Goal: Task Accomplishment & Management: Use online tool/utility

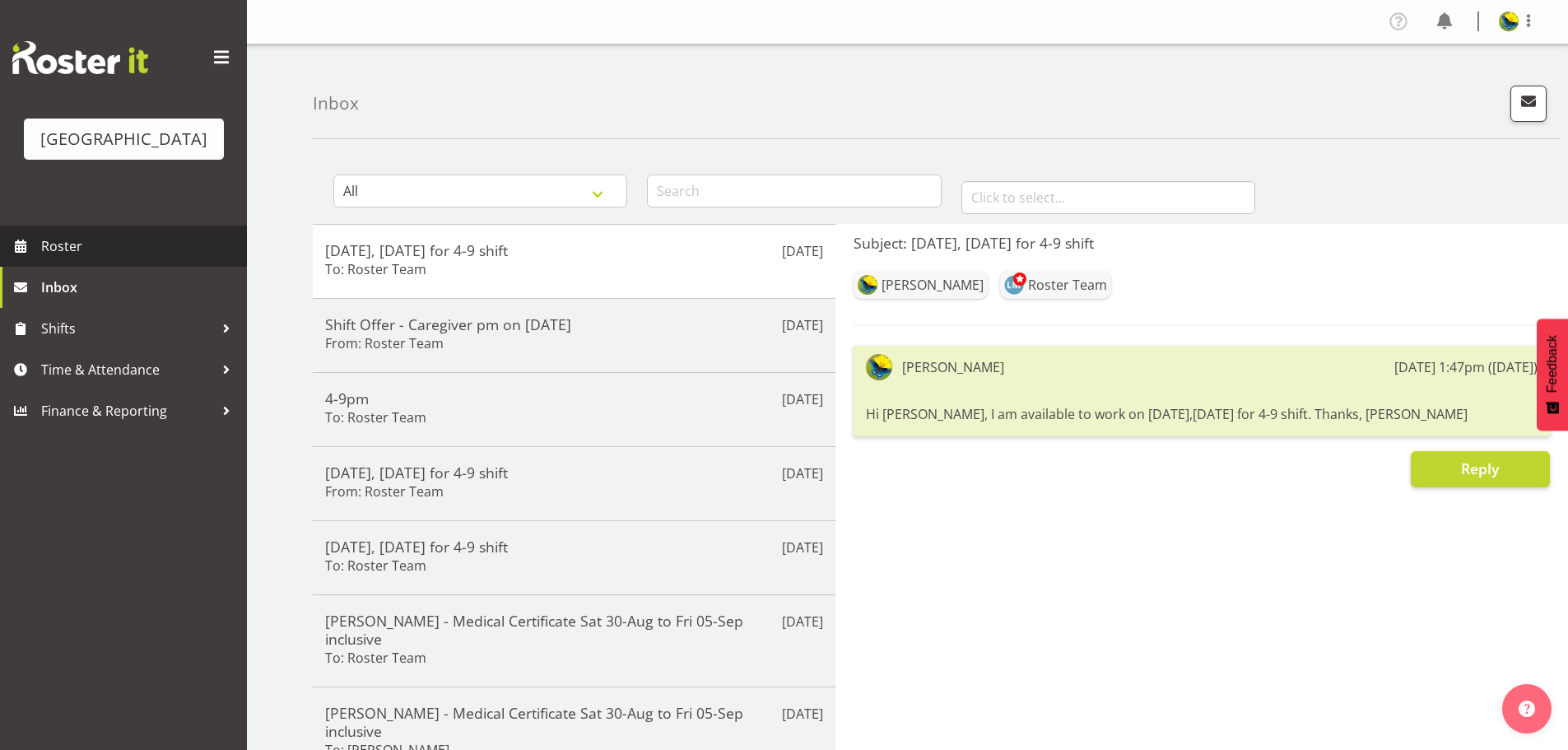
click at [181, 258] on span "Roster" at bounding box center [139, 245] width 197 height 25
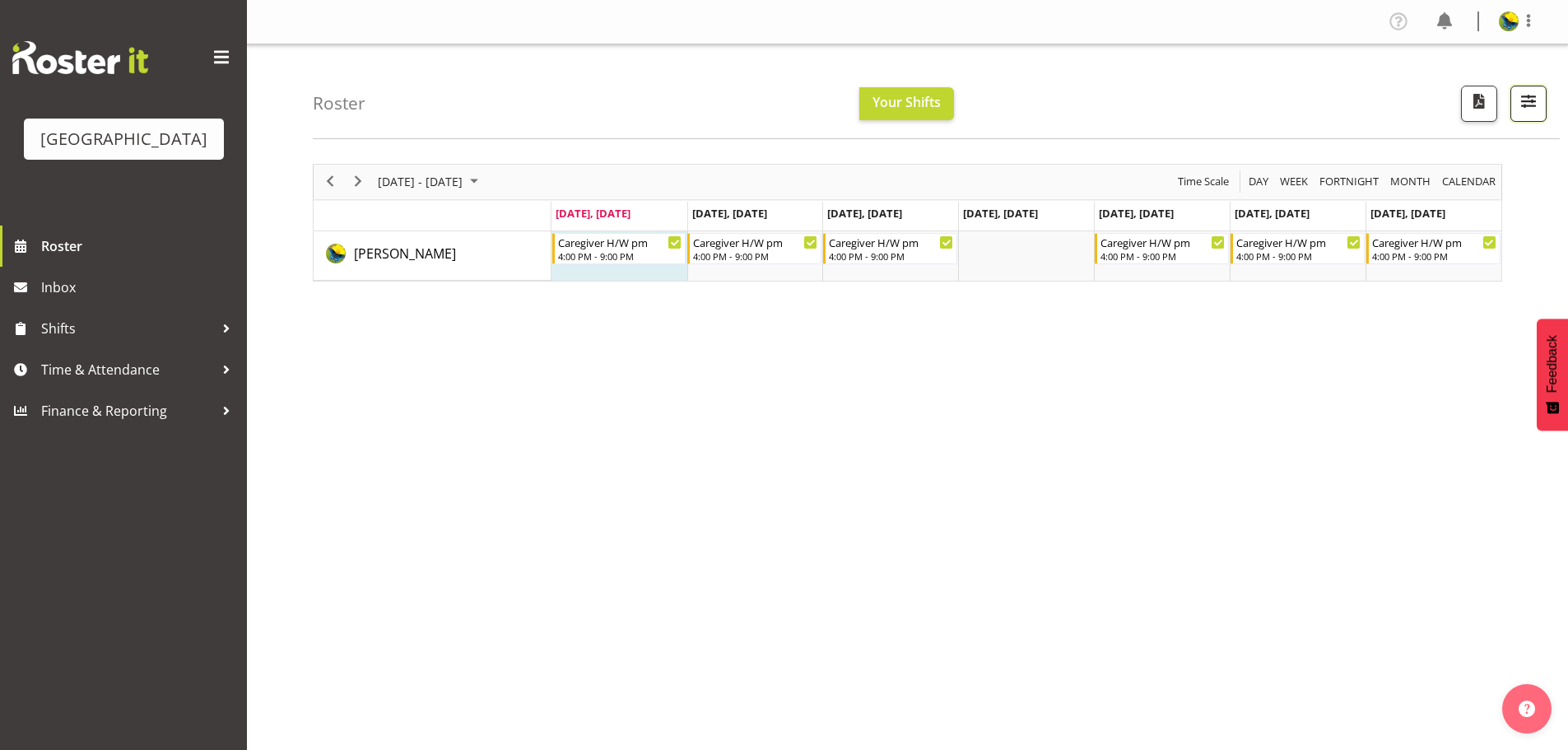
click at [1524, 106] on span "button" at bounding box center [1528, 102] width 22 height 22
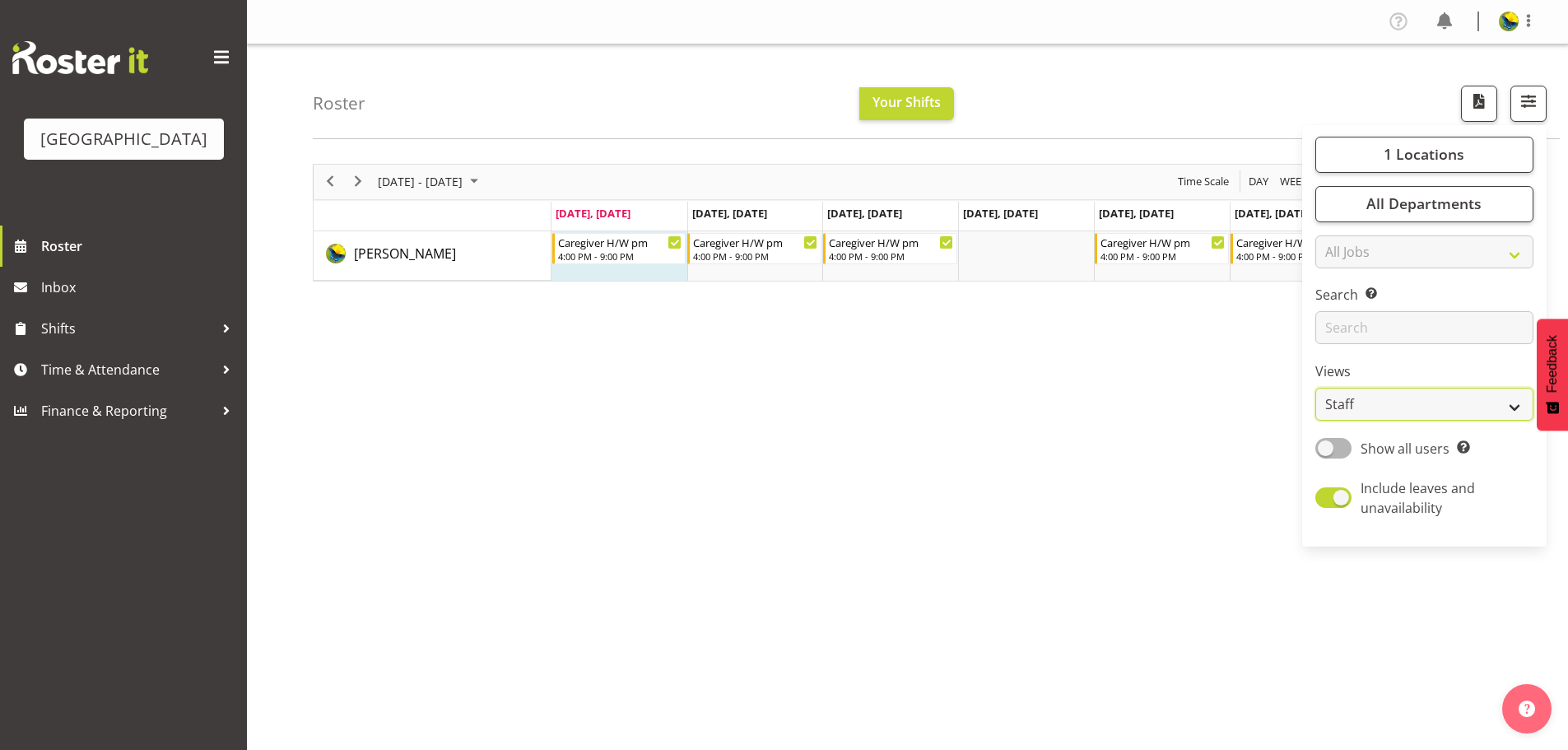
click at [1491, 421] on select "Staff Role Shift - Horizontal Shift - Vertical Staff - Location" at bounding box center [1424, 404] width 218 height 33
select select "shift"
click at [1315, 421] on select "Staff Role Shift - Horizontal Shift - Vertical Staff - Location" at bounding box center [1424, 404] width 218 height 33
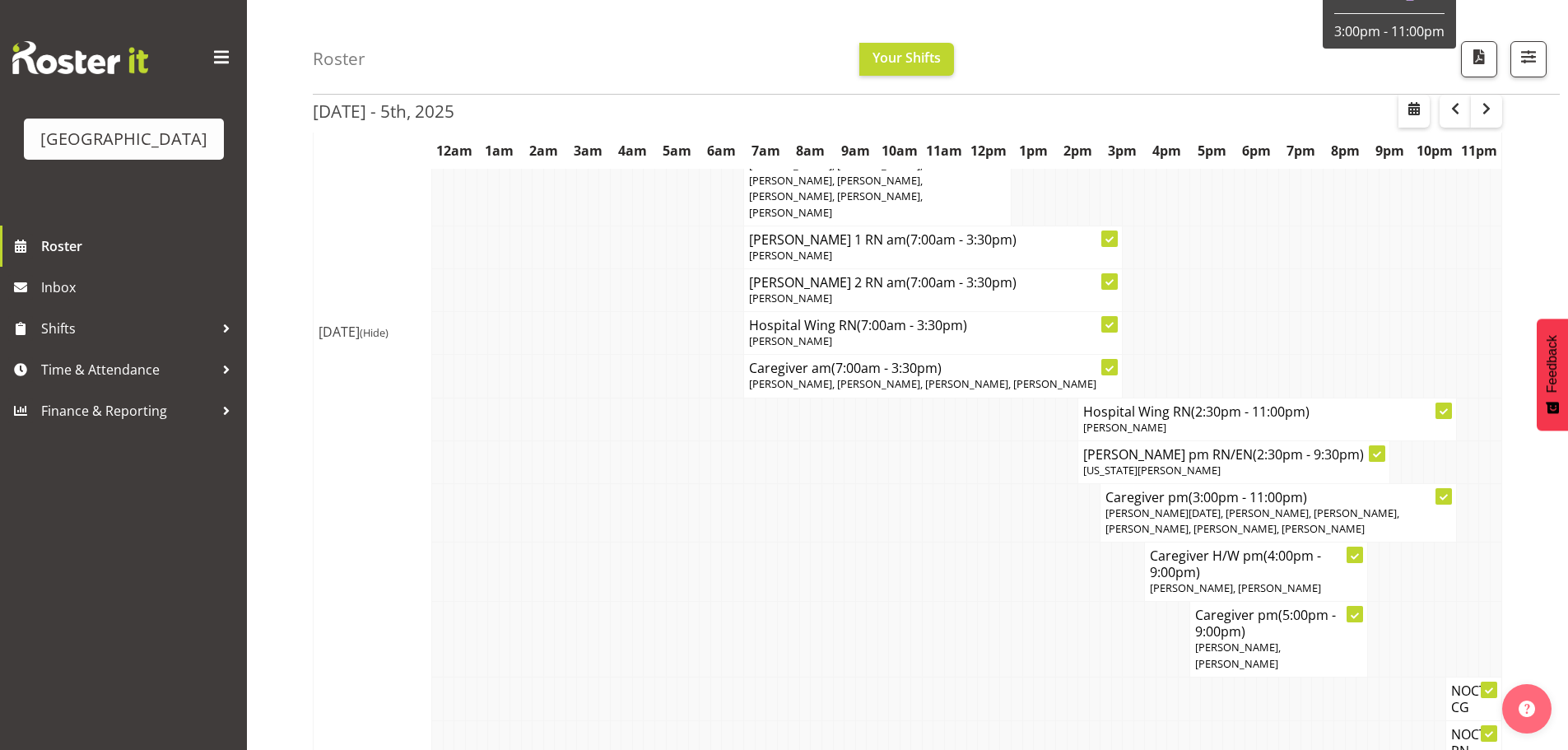
scroll to position [2469, 0]
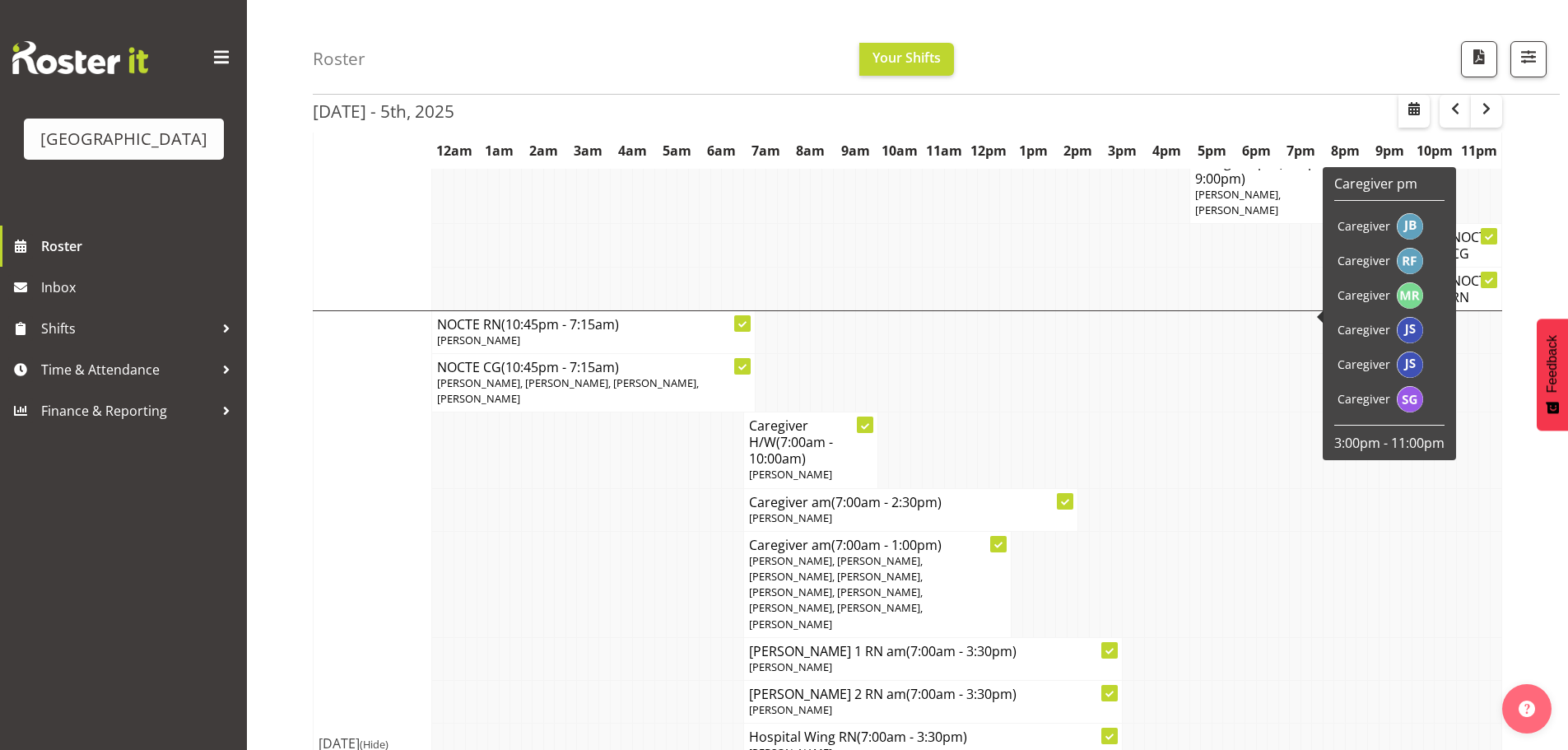
click at [1404, 488] on td at bounding box center [1406, 450] width 12 height 75
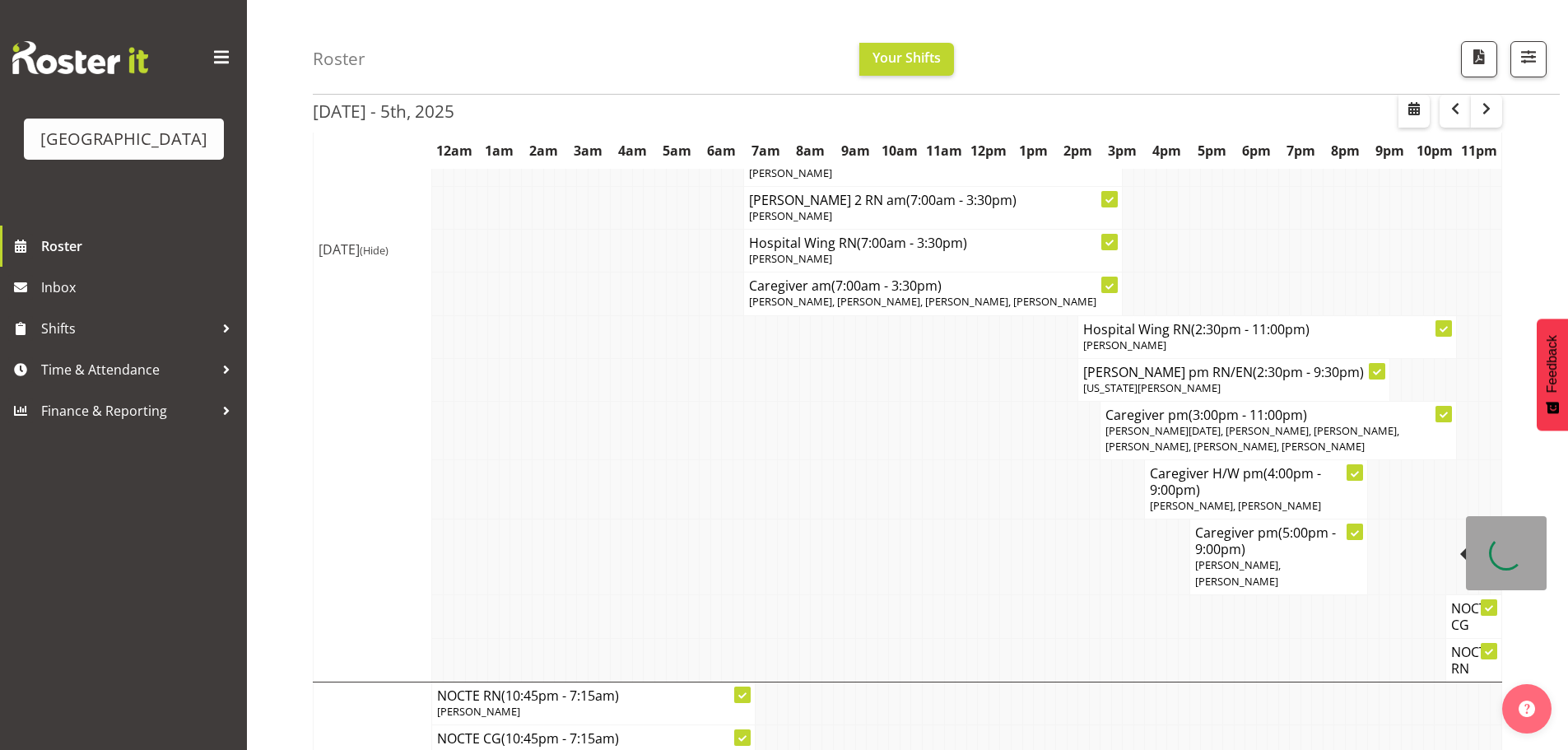
scroll to position [3127, 0]
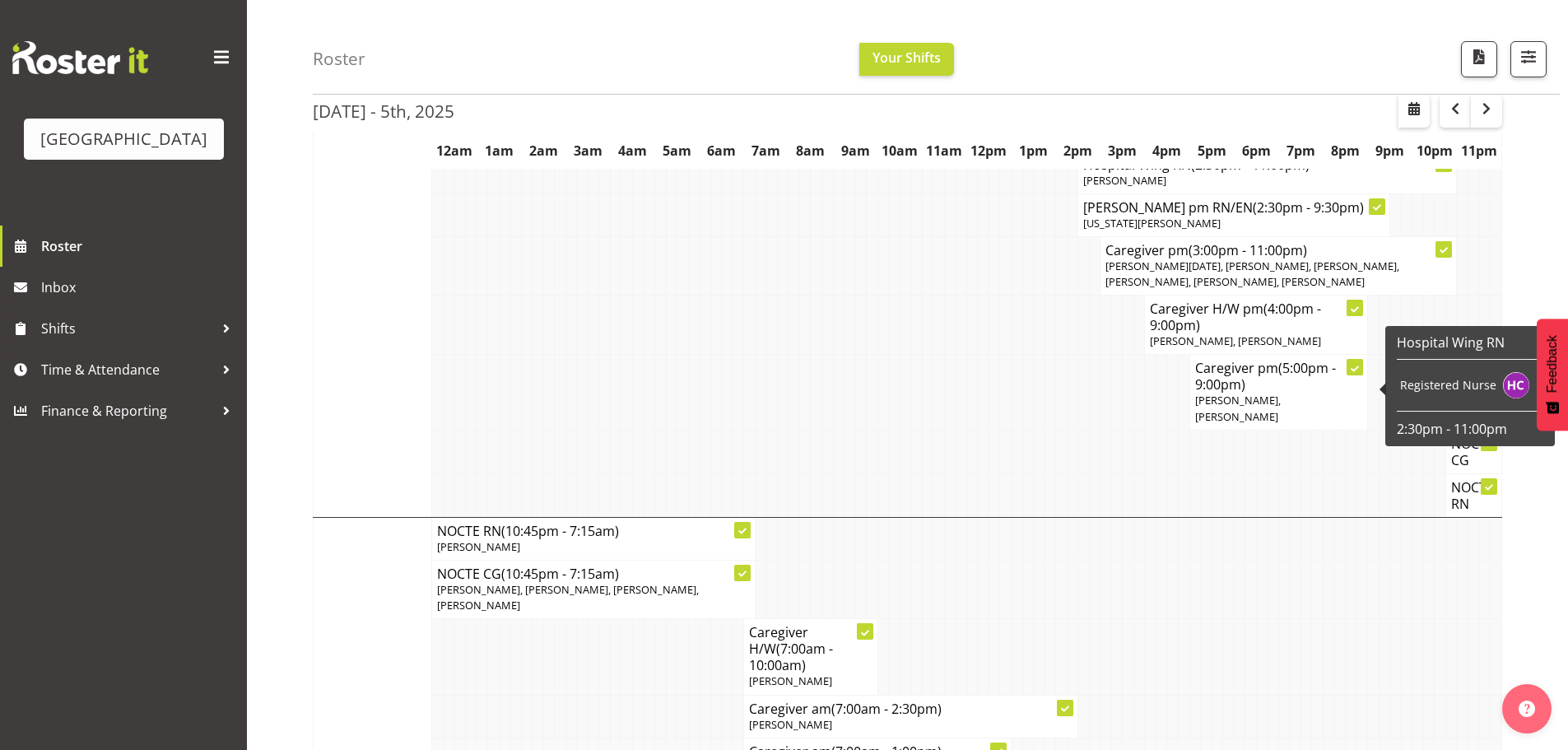
click at [1541, 623] on div "Sep 29th - 5th, 2025 Sep 29 - Oct 05, 2025 Today Day Week Fortnight Month calen…" at bounding box center [940, 74] width 1255 height 6101
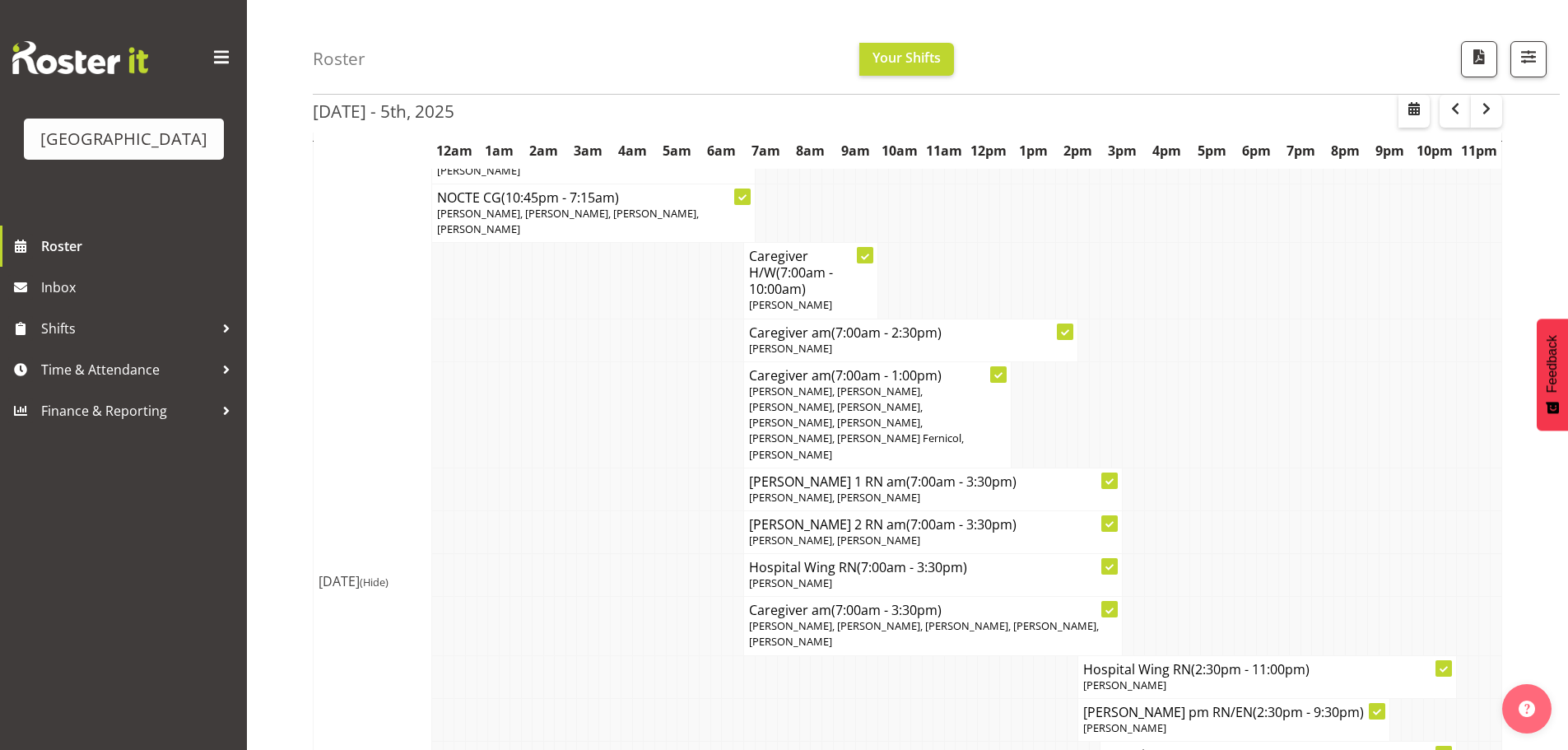
scroll to position [3092, 0]
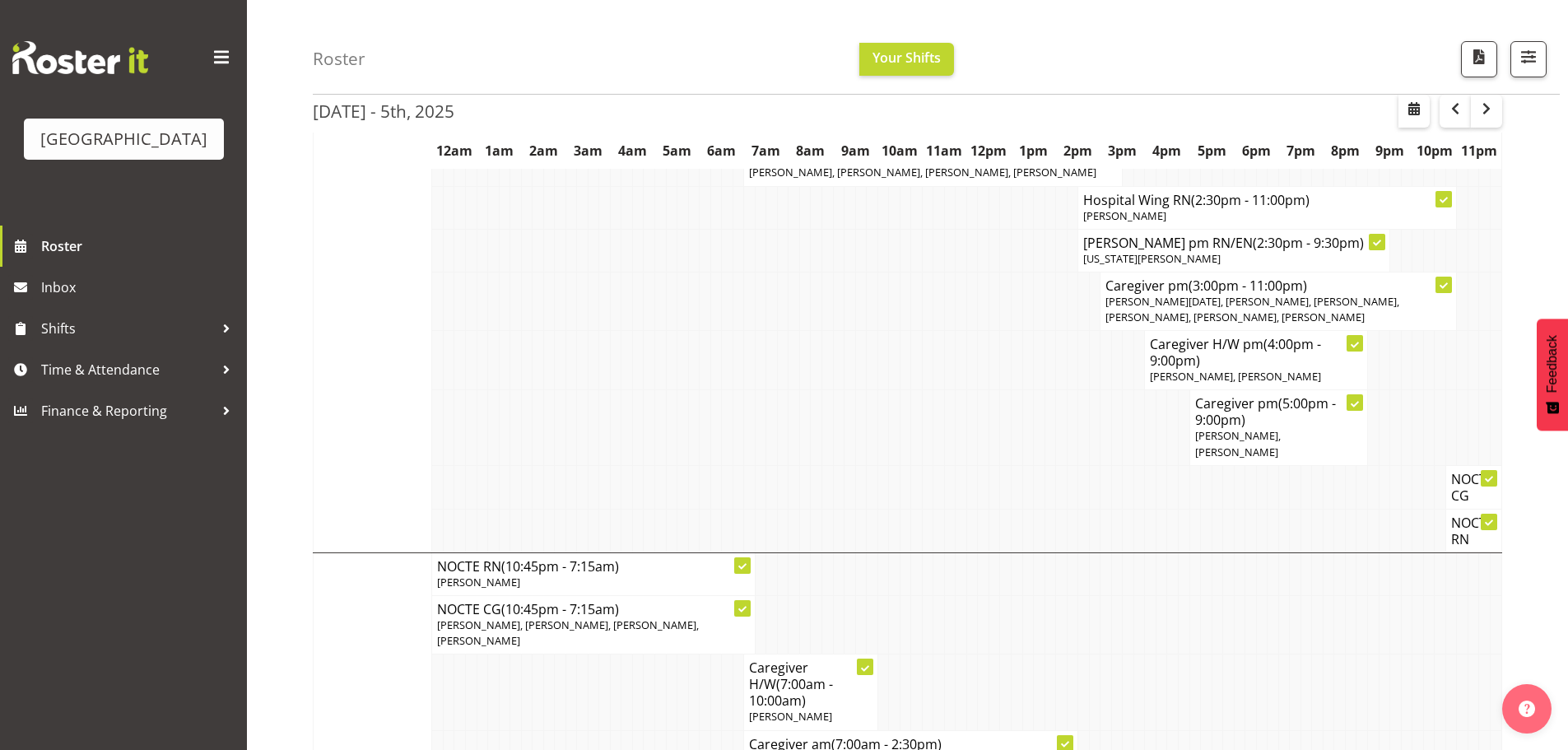
click at [1533, 525] on div "Sep 29th - 5th, 2025 Sep 29 - Oct 05, 2025 Today Day Week Fortnight Month calen…" at bounding box center [940, 109] width 1255 height 6101
